Goal: Task Accomplishment & Management: Use online tool/utility

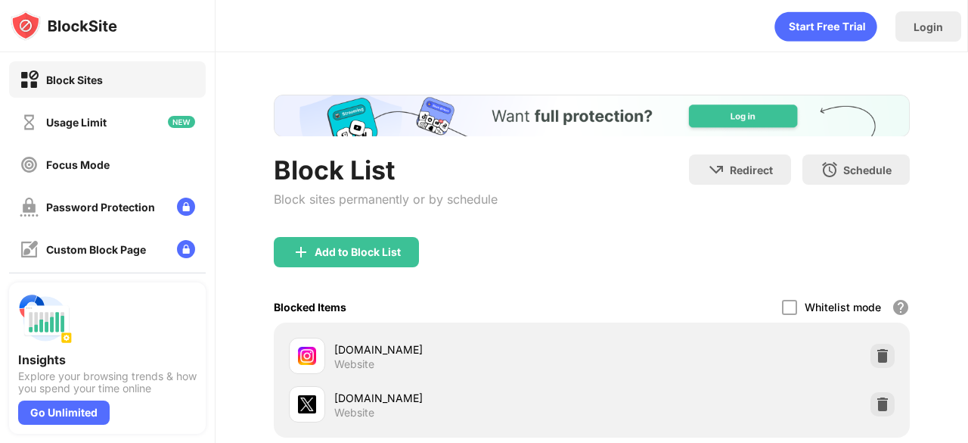
scroll to position [35, 0]
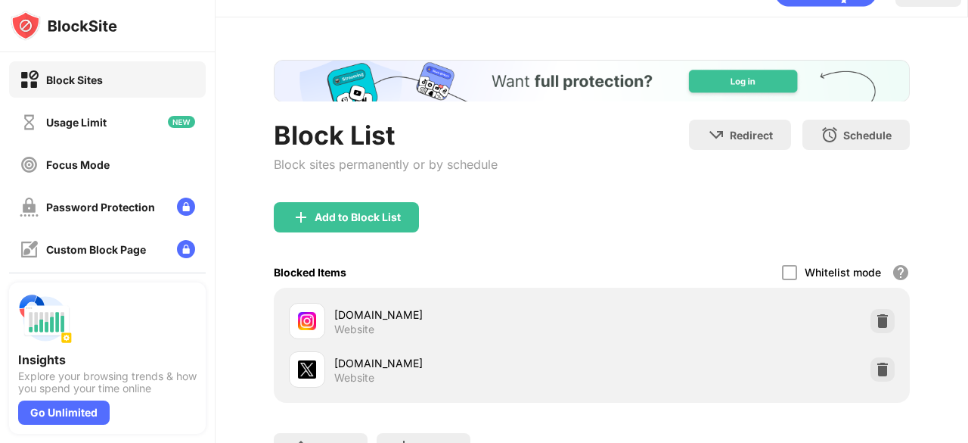
drag, startPoint x: 871, startPoint y: 362, endPoint x: 823, endPoint y: 371, distance: 48.4
click at [823, 371] on div "[DOMAIN_NAME] Website" at bounding box center [592, 369] width 618 height 48
click at [871, 357] on div at bounding box center [883, 369] width 24 height 24
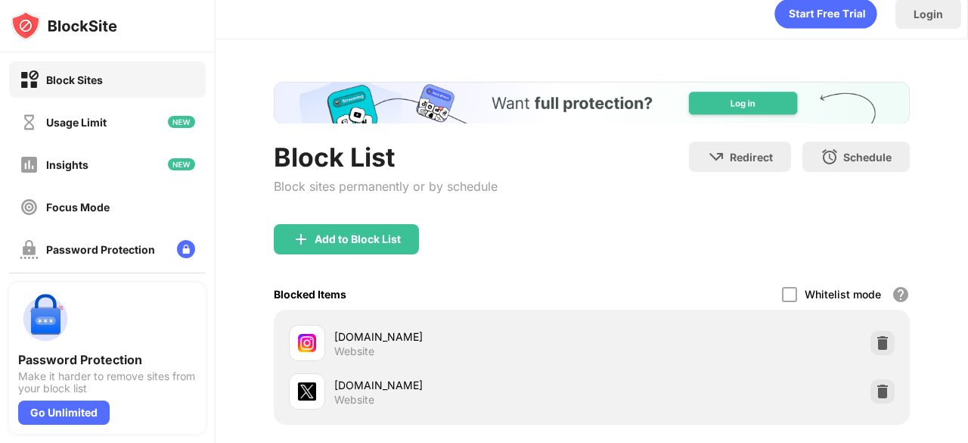
scroll to position [42, 0]
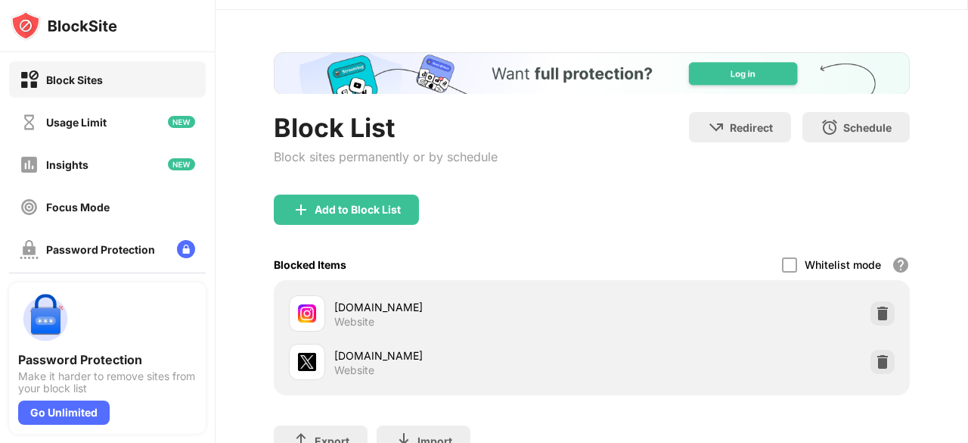
drag, startPoint x: 968, startPoint y: 134, endPoint x: 968, endPoint y: 163, distance: 29.5
click at [968, 163] on div "Login Block List Block sites permanently or by schedule Redirect Choose a site …" at bounding box center [592, 221] width 753 height 443
drag, startPoint x: 869, startPoint y: 351, endPoint x: 855, endPoint y: 354, distance: 14.7
click at [856, 354] on div "[DOMAIN_NAME] Website" at bounding box center [592, 361] width 618 height 48
click at [871, 350] on div at bounding box center [883, 362] width 24 height 24
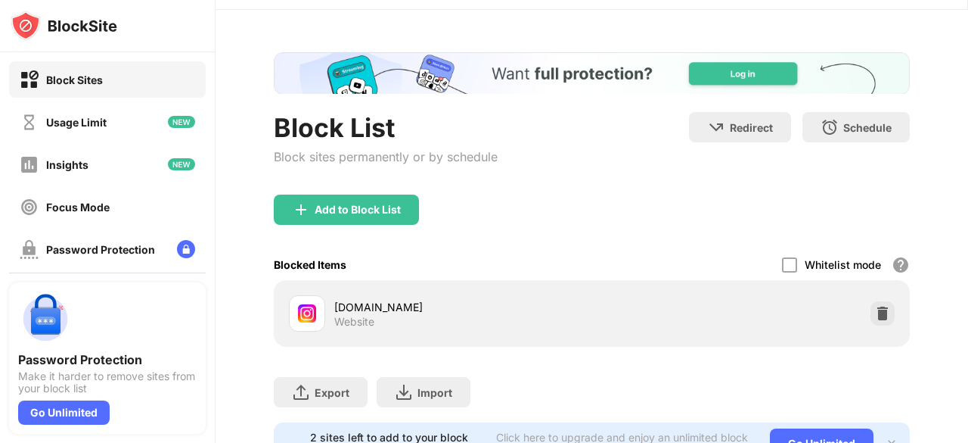
scroll to position [0, 0]
